Goal: Information Seeking & Learning: Learn about a topic

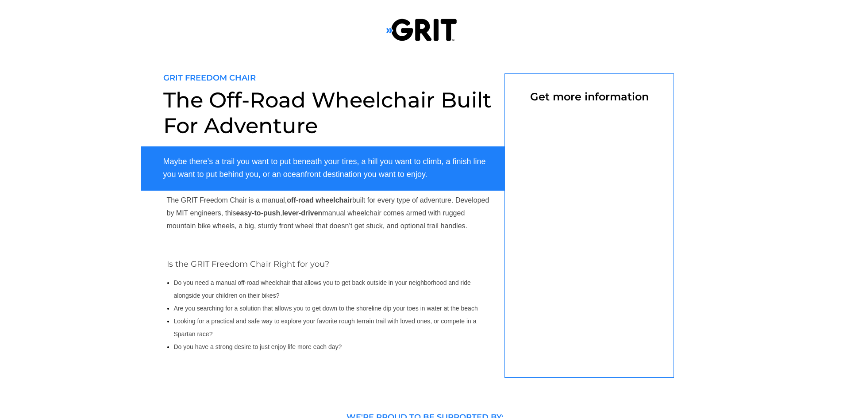
select select "US"
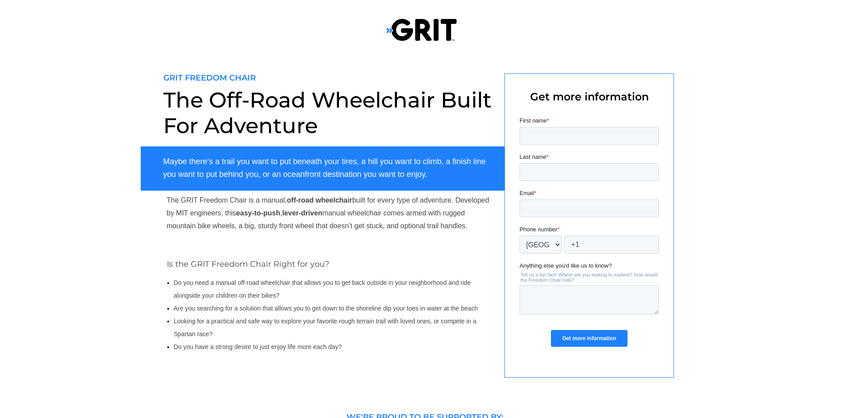
click at [47, 24] on div at bounding box center [421, 27] width 843 height 54
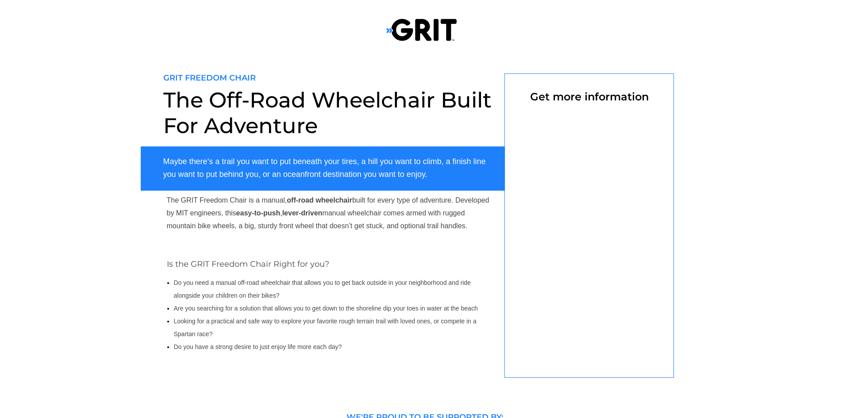
select select "US"
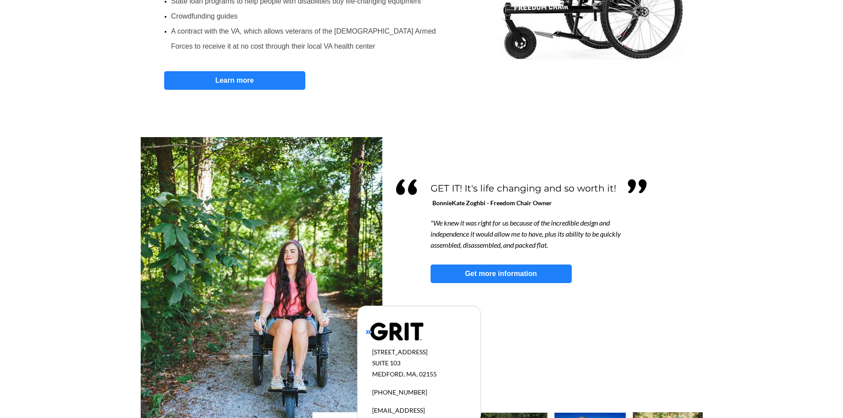
scroll to position [733, 0]
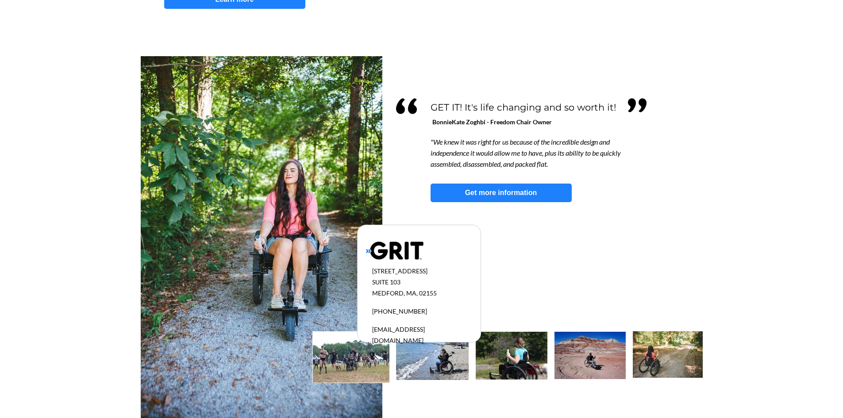
click at [368, 362] on img at bounding box center [351, 357] width 77 height 51
click at [417, 361] on img at bounding box center [432, 356] width 73 height 48
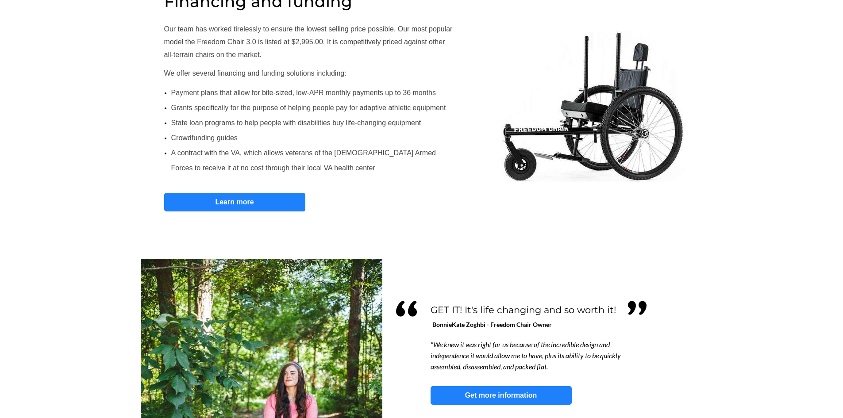
scroll to position [511, 0]
